Goal: Check status: Check status

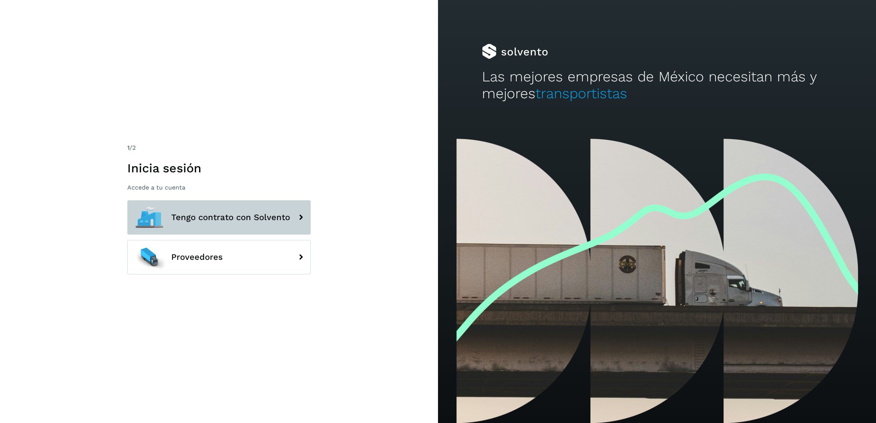
click at [253, 207] on button "Tengo contrato con Solvento" at bounding box center [218, 217] width 183 height 34
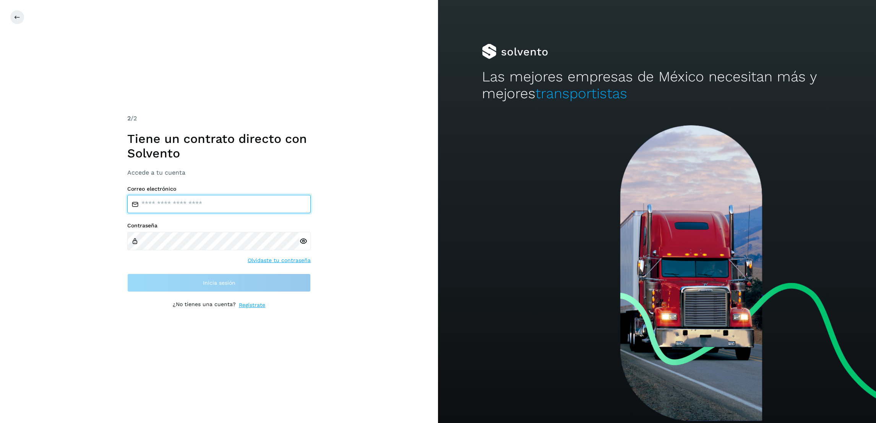
type input "**********"
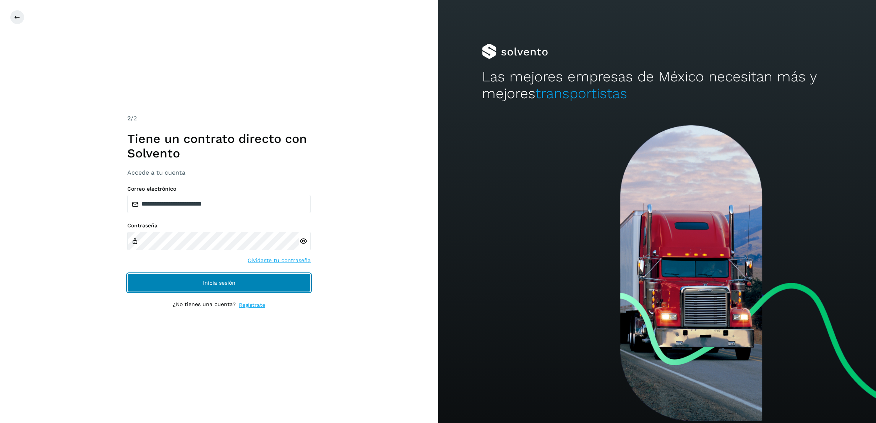
click at [268, 287] on button "Inicia sesión" at bounding box center [218, 283] width 183 height 18
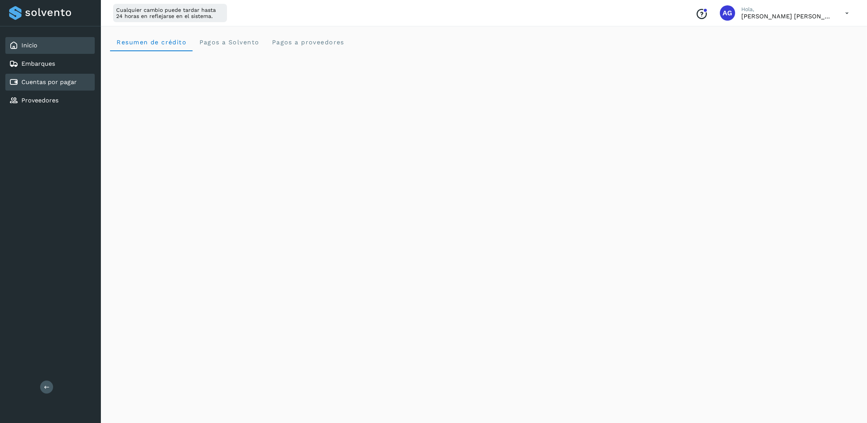
click at [84, 79] on div "Cuentas por pagar" at bounding box center [49, 82] width 89 height 17
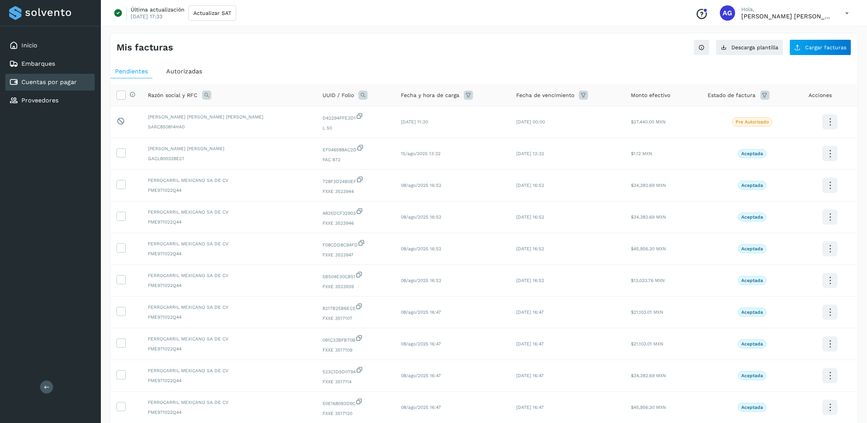
click at [193, 74] on span "Autorizadas" at bounding box center [184, 71] width 36 height 7
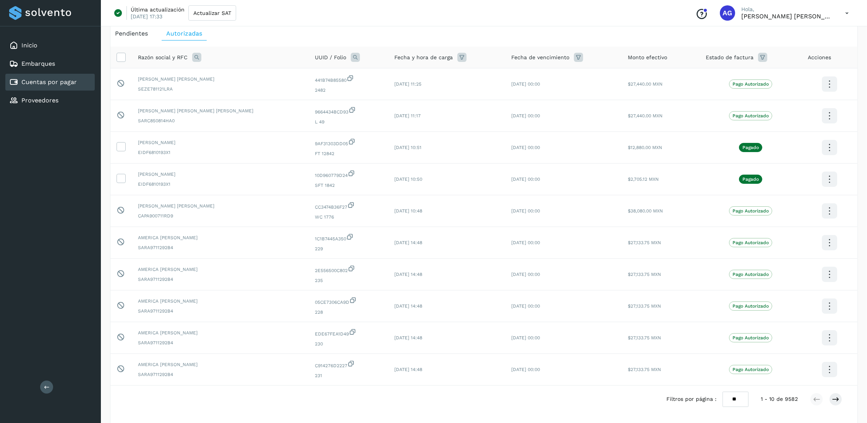
scroll to position [57, 0]
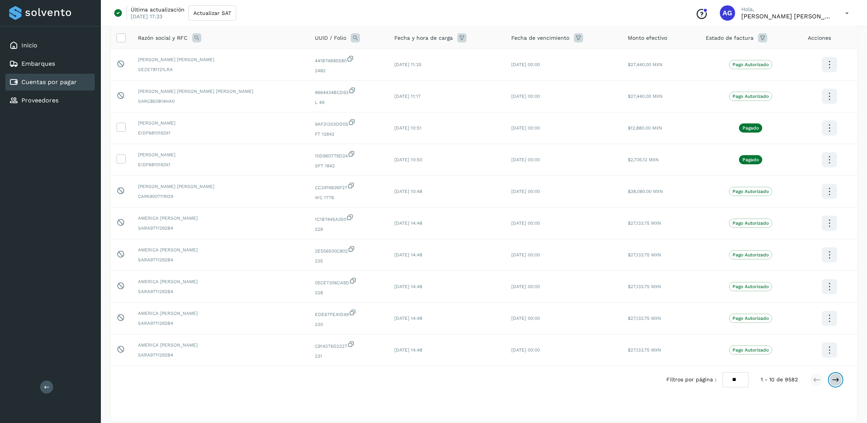
click at [840, 383] on button at bounding box center [835, 379] width 13 height 13
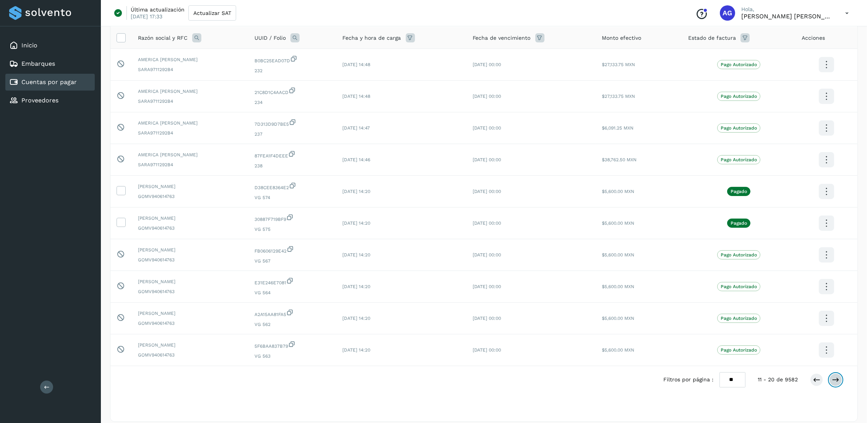
click at [840, 383] on button at bounding box center [835, 379] width 13 height 13
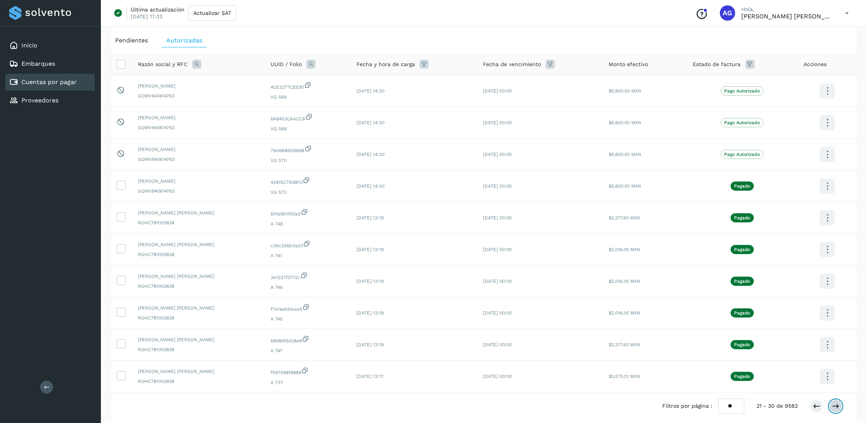
scroll to position [0, 0]
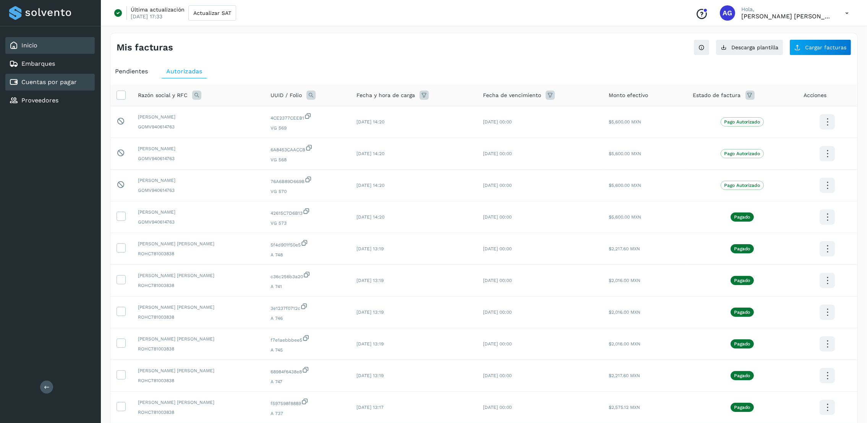
click at [45, 49] on div "Inicio" at bounding box center [49, 45] width 89 height 17
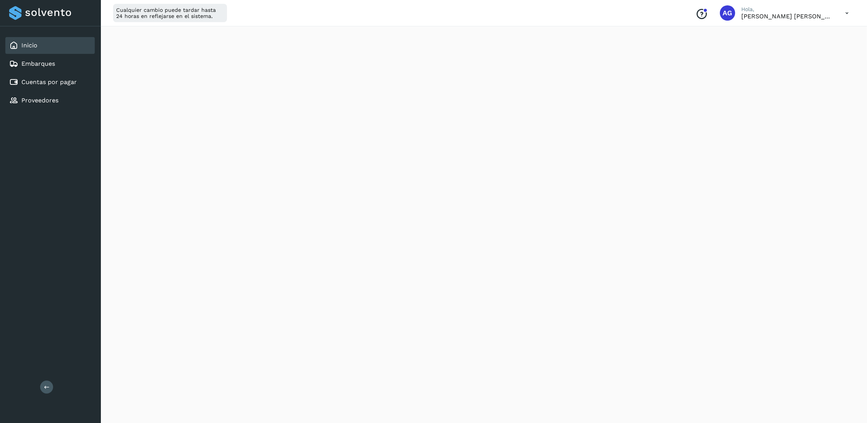
scroll to position [57, 0]
click at [39, 78] on link "Cuentas por pagar" at bounding box center [48, 81] width 55 height 7
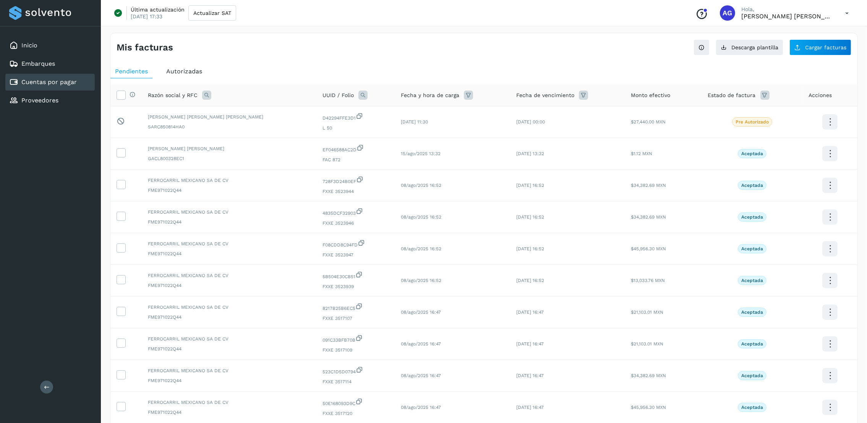
click at [200, 77] on div "Autorizadas" at bounding box center [184, 72] width 45 height 14
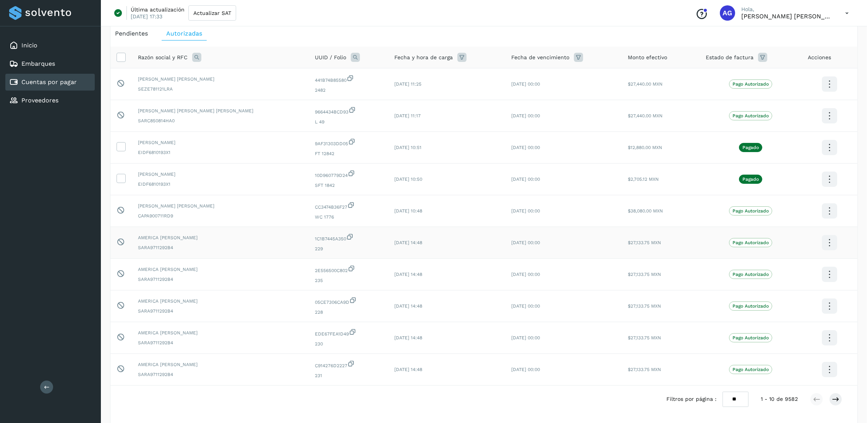
scroll to position [57, 0]
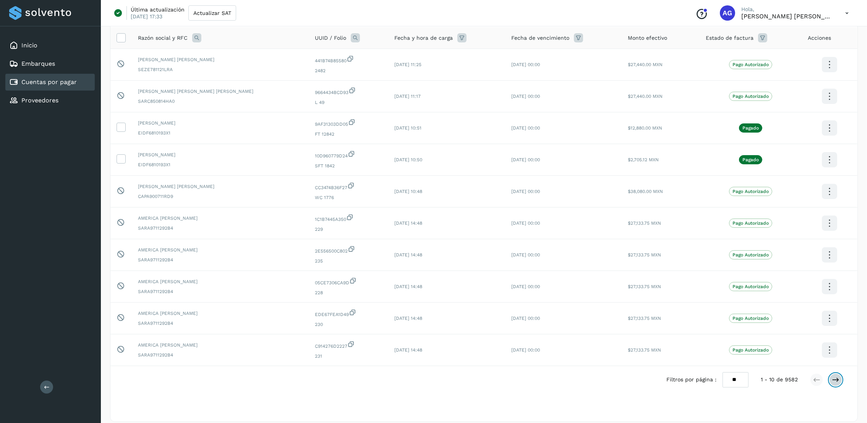
click at [834, 378] on icon at bounding box center [836, 380] width 8 height 8
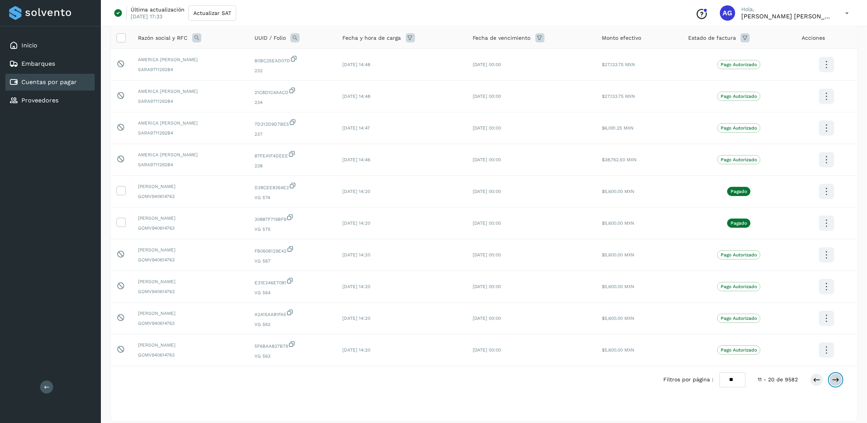
click at [834, 378] on icon at bounding box center [836, 380] width 8 height 8
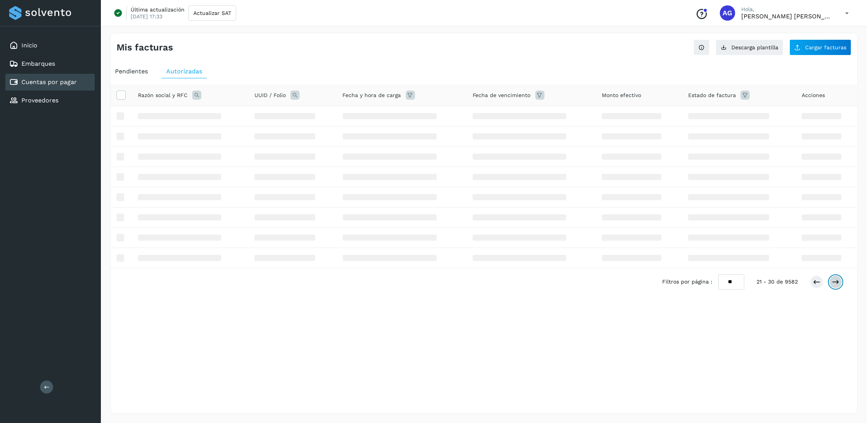
scroll to position [0, 0]
